Goal: Information Seeking & Learning: Check status

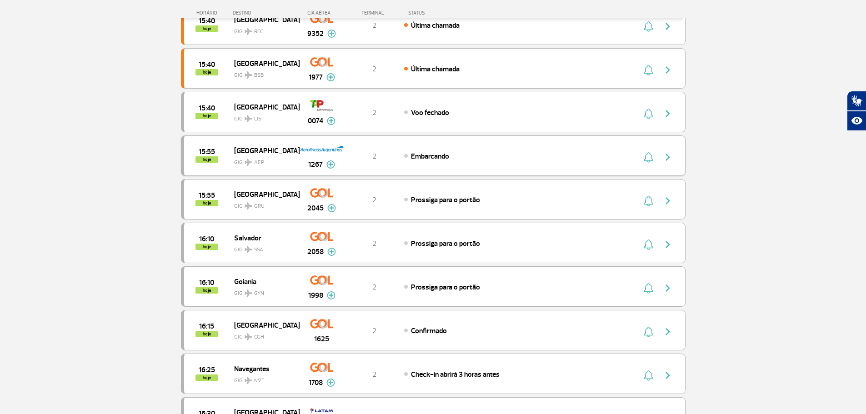
scroll to position [393, 0]
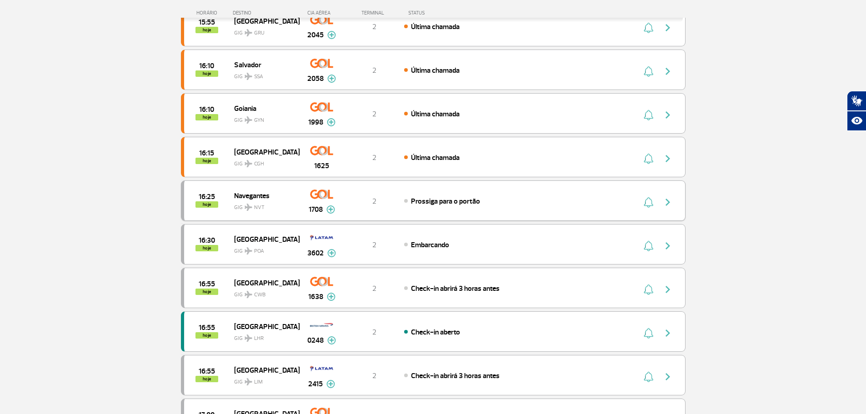
scroll to position [348, 0]
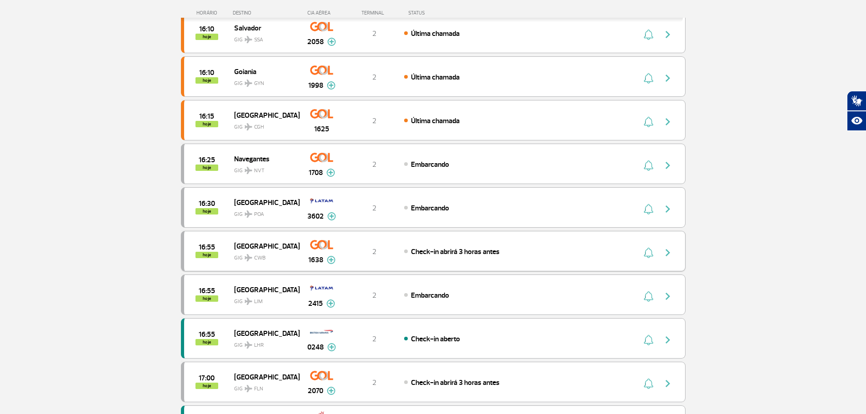
scroll to position [303, 0]
